Goal: Check status: Check status

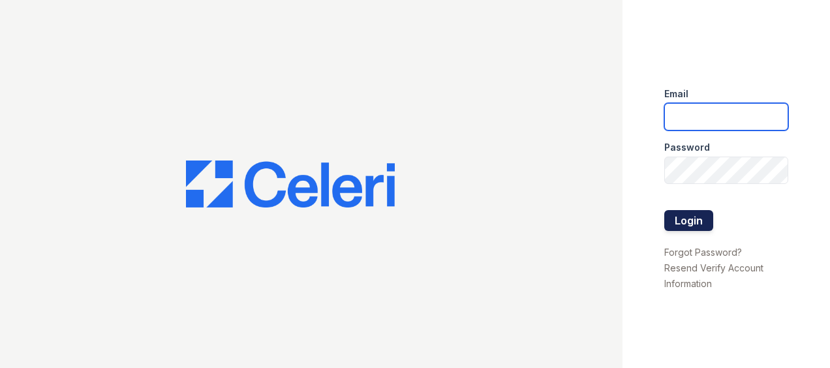
type input "emorales@trinity-pm.com"
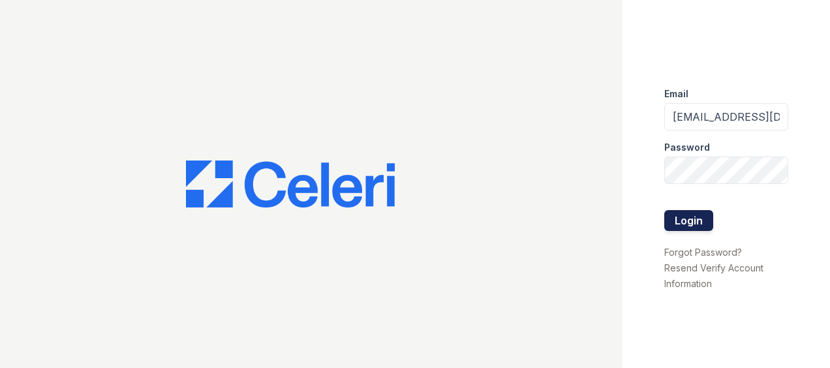
click at [686, 215] on button "Login" at bounding box center [688, 220] width 49 height 21
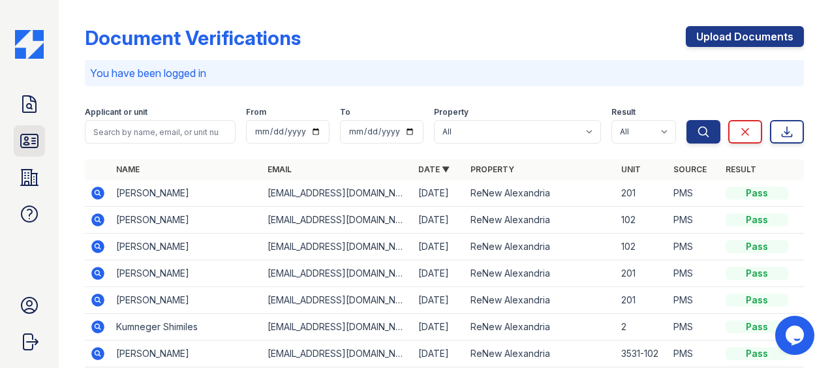
click at [34, 140] on icon at bounding box center [29, 141] width 21 height 21
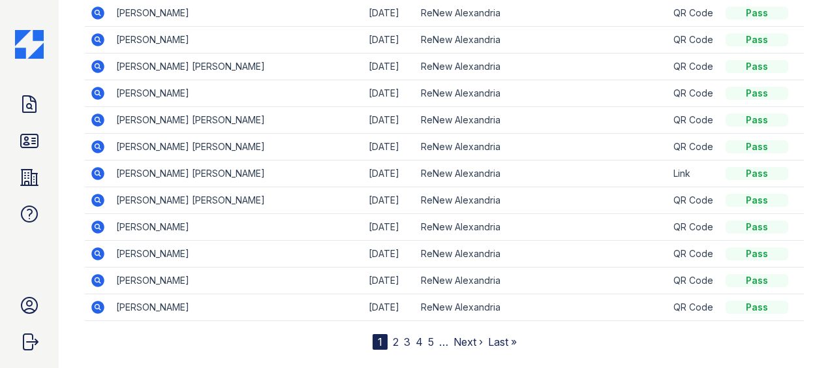
scroll to position [137, 0]
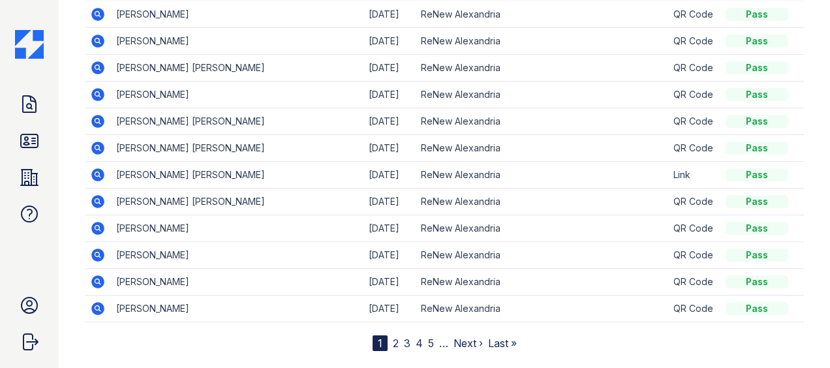
click at [393, 338] on link "2" at bounding box center [396, 343] width 6 height 13
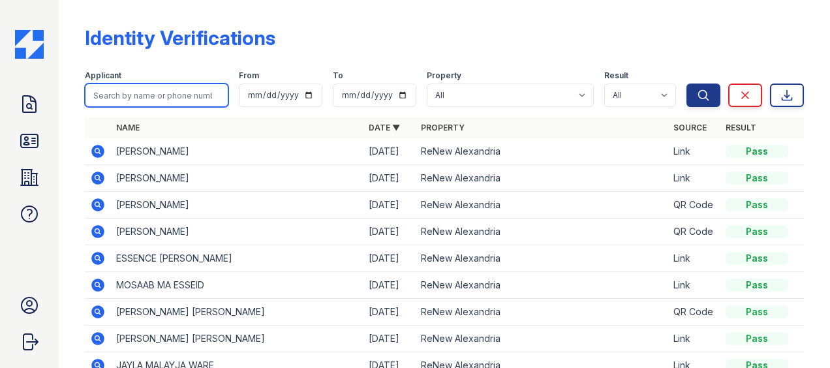
click at [161, 94] on input "search" at bounding box center [157, 95] width 144 height 23
type input "mario"
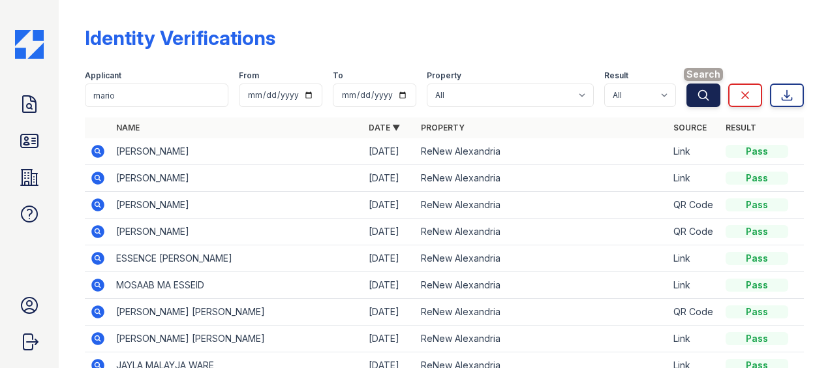
click at [691, 106] on button "Search" at bounding box center [704, 95] width 34 height 23
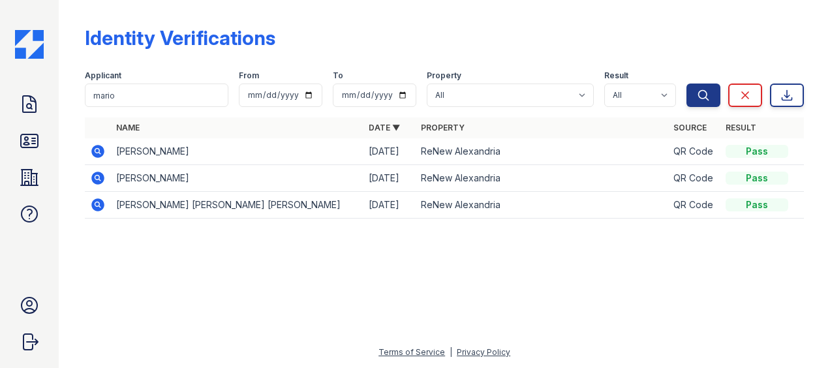
click at [100, 146] on icon at bounding box center [97, 151] width 13 height 13
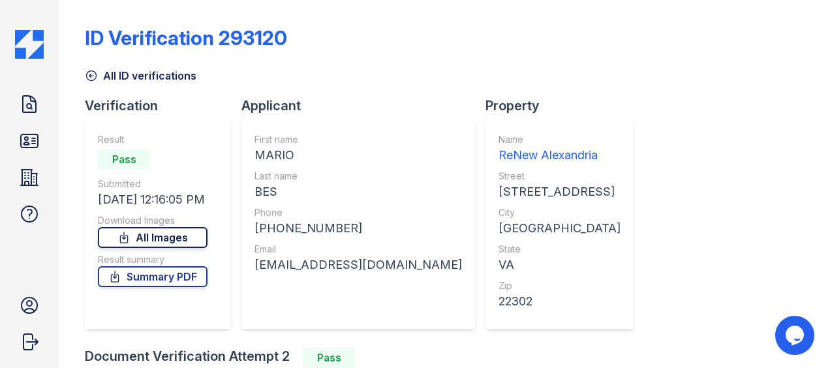
click at [170, 227] on link "All Images" at bounding box center [153, 237] width 110 height 21
click at [31, 130] on link "ID Verifications" at bounding box center [29, 140] width 31 height 31
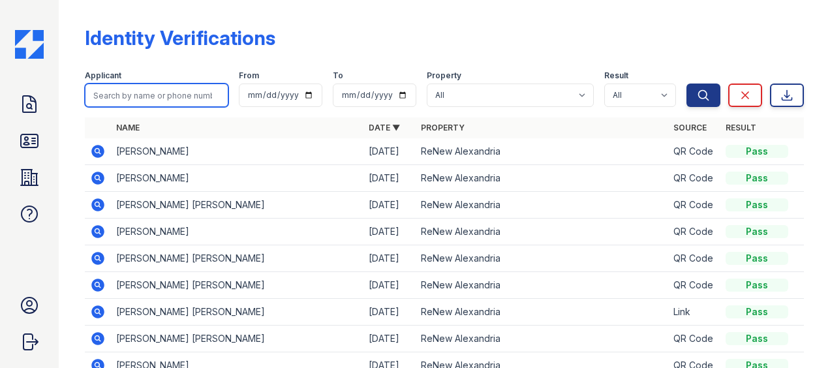
click at [188, 98] on input "search" at bounding box center [157, 95] width 144 height 23
type input "gilberto"
click at [687, 84] on button "Search" at bounding box center [704, 95] width 34 height 23
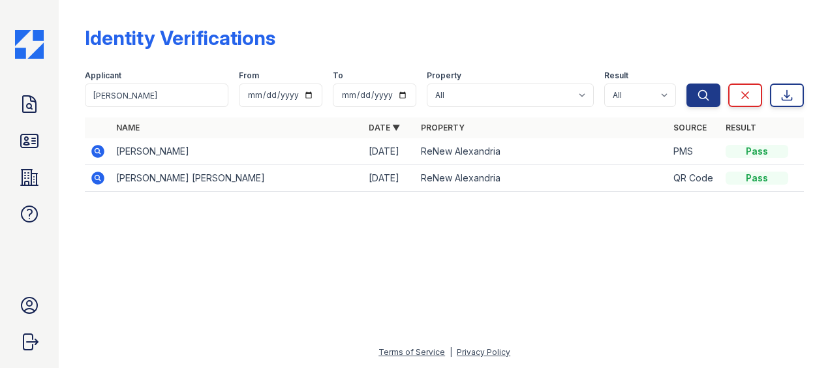
click at [101, 148] on icon at bounding box center [97, 151] width 13 height 13
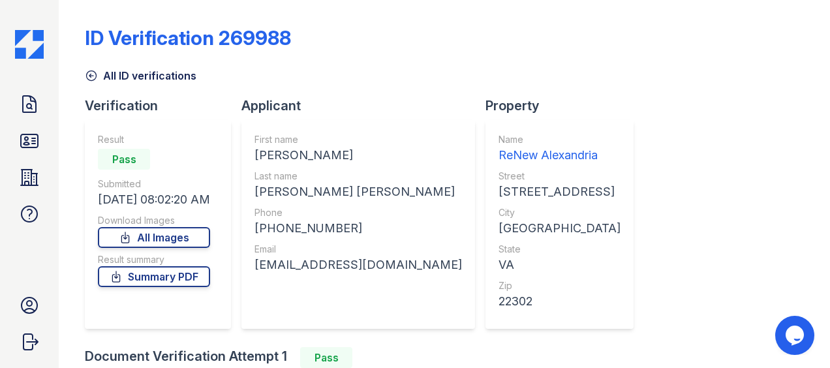
click at [178, 238] on link "All Images" at bounding box center [154, 237] width 112 height 21
click at [161, 271] on link "Summary PDF" at bounding box center [154, 276] width 112 height 21
click at [29, 138] on icon at bounding box center [29, 141] width 21 height 21
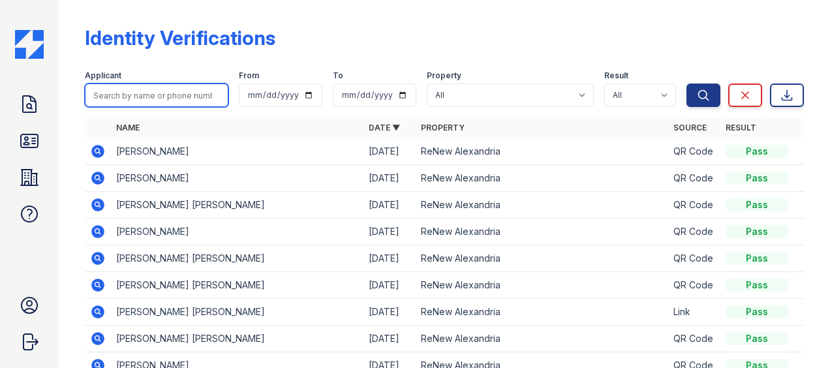
click at [203, 95] on input "search" at bounding box center [157, 95] width 144 height 23
type input "grace"
click at [687, 84] on button "Search" at bounding box center [704, 95] width 34 height 23
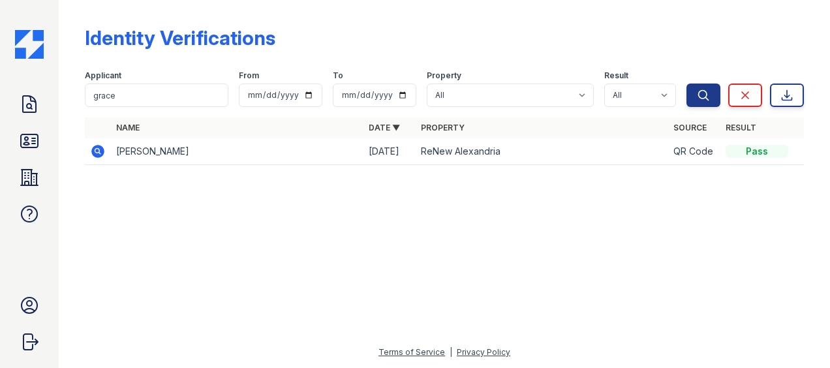
click at [98, 148] on icon at bounding box center [98, 152] width 16 height 16
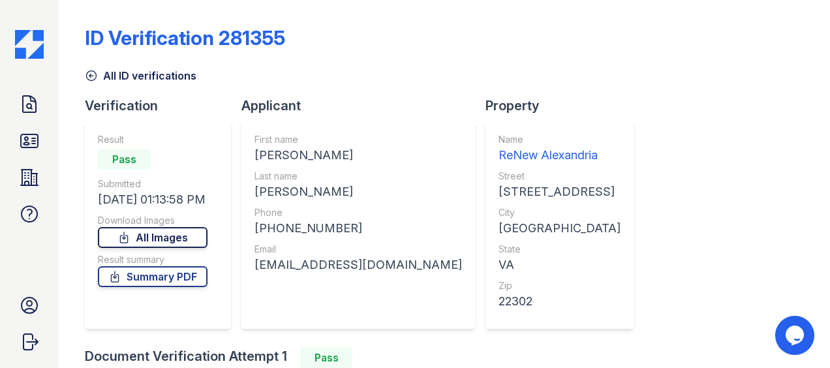
click at [161, 234] on link "All Images" at bounding box center [153, 237] width 110 height 21
click at [178, 277] on link "Summary PDF" at bounding box center [153, 276] width 110 height 21
